Goal: Find specific page/section: Find specific page/section

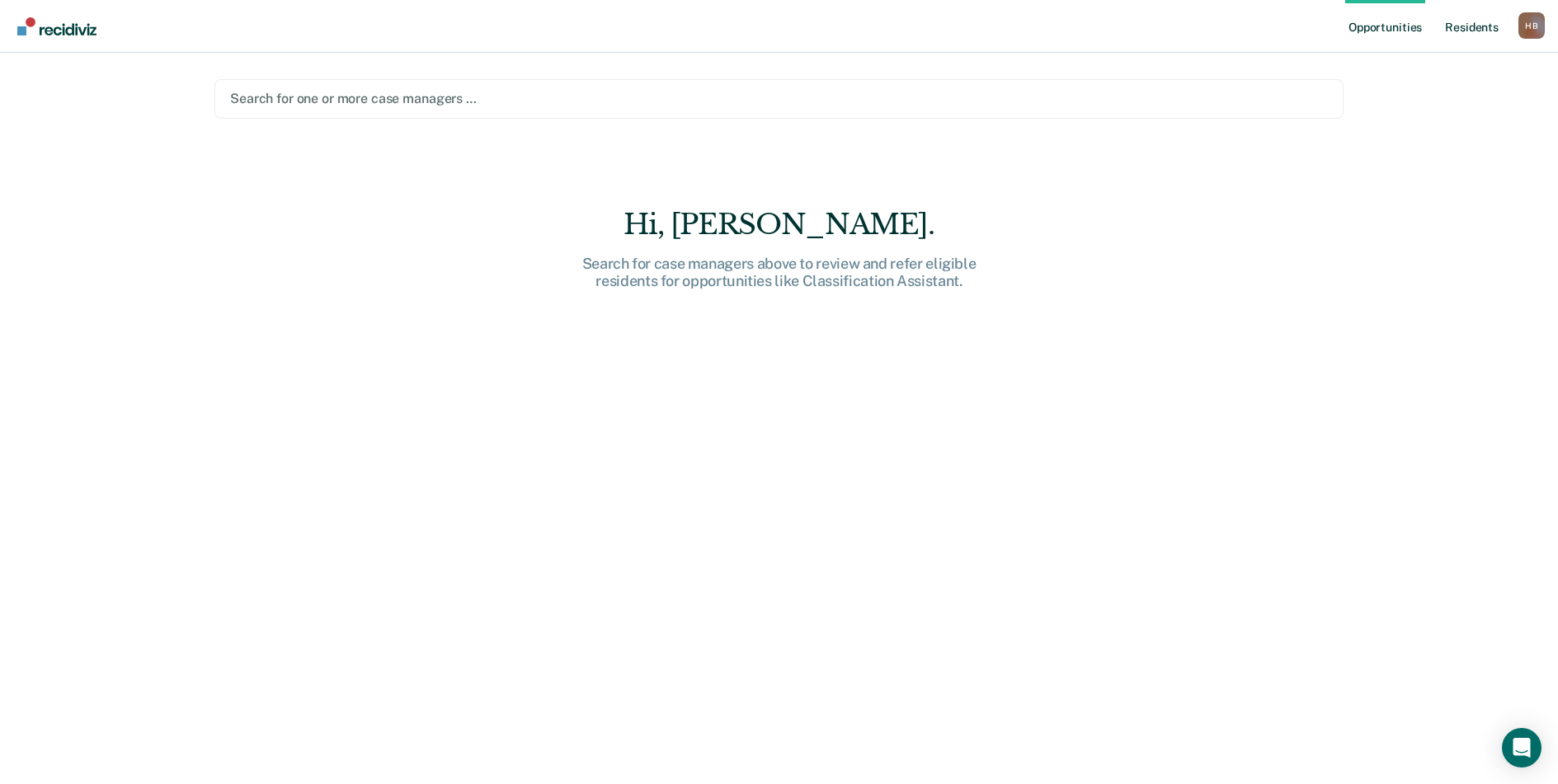
click at [1473, 22] on link "Resident s" at bounding box center [1473, 26] width 61 height 52
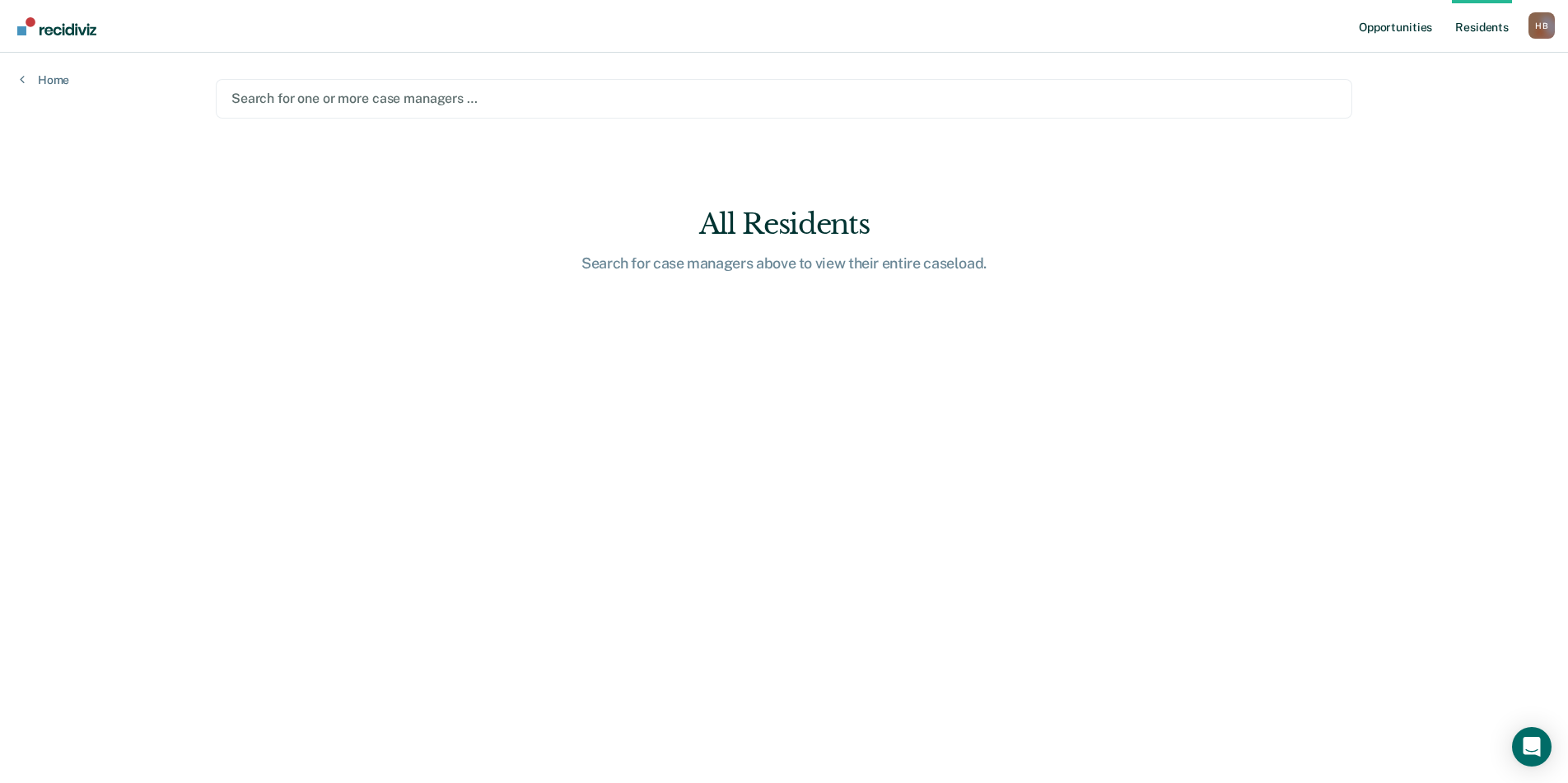
click at [1369, 22] on link "Opportunities" at bounding box center [1395, 26] width 80 height 52
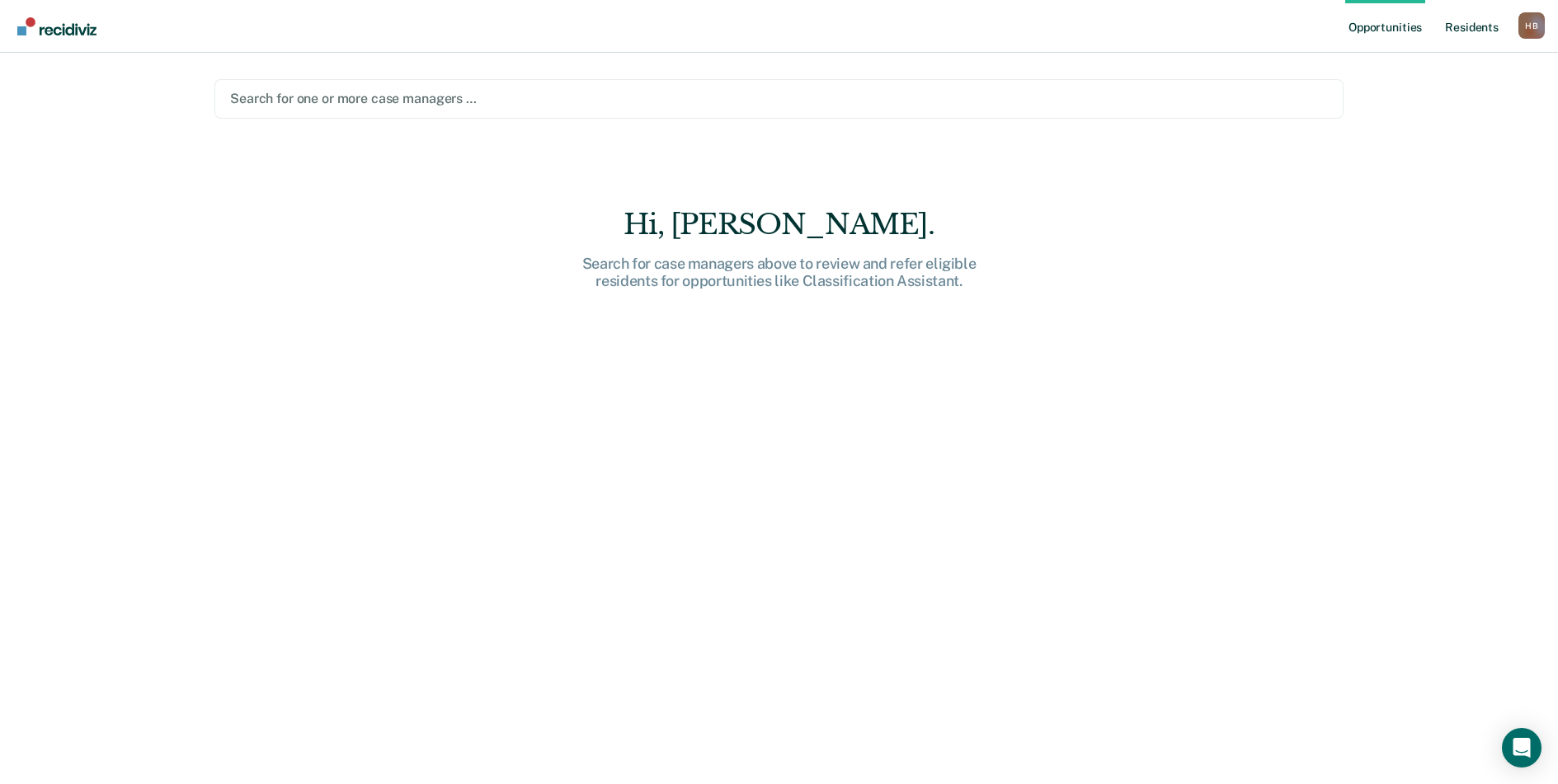
click at [1487, 28] on link "Resident s" at bounding box center [1473, 26] width 61 height 52
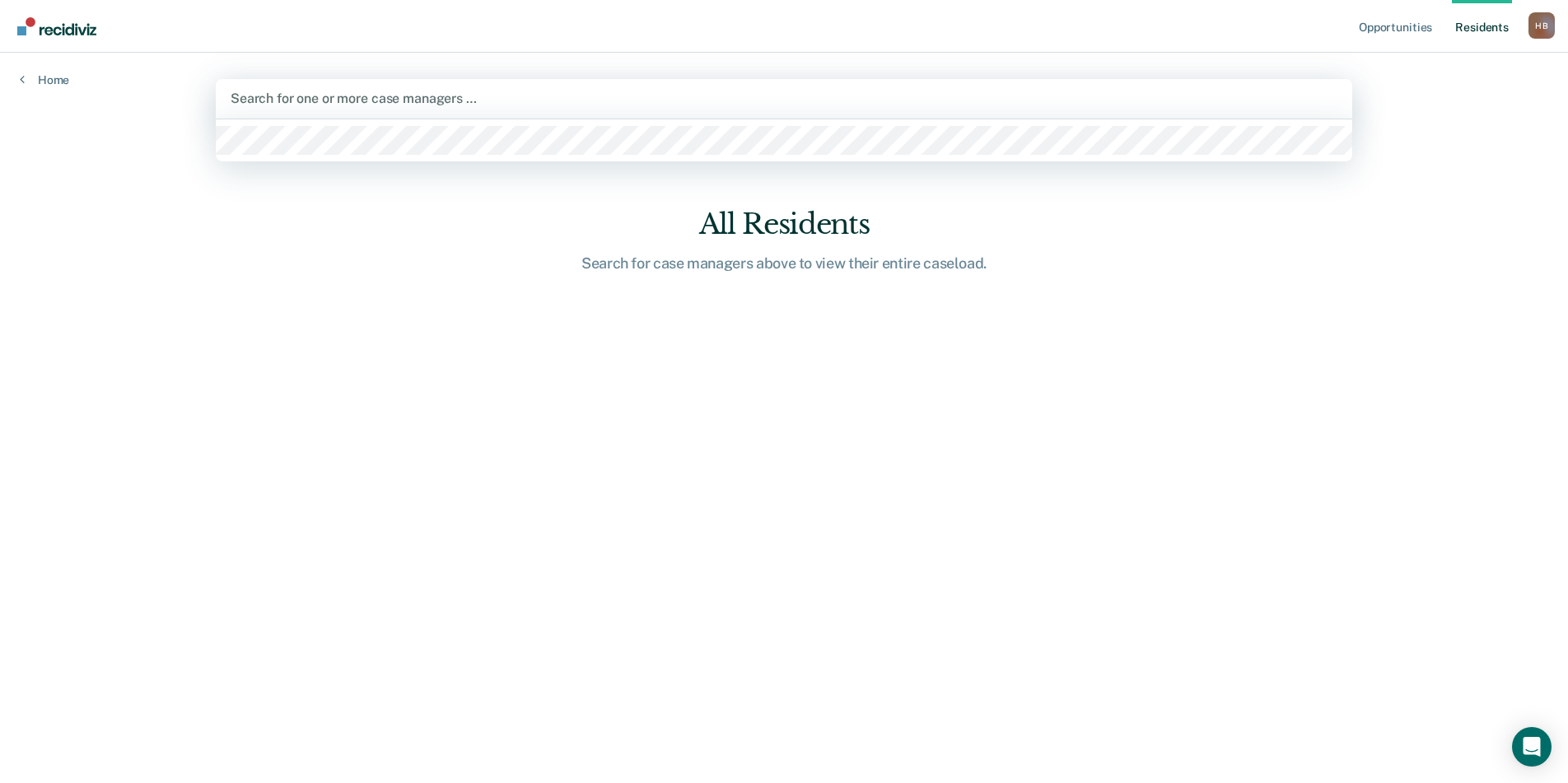
click at [416, 100] on div at bounding box center [784, 98] width 1106 height 19
